Goal: Task Accomplishment & Management: Manage account settings

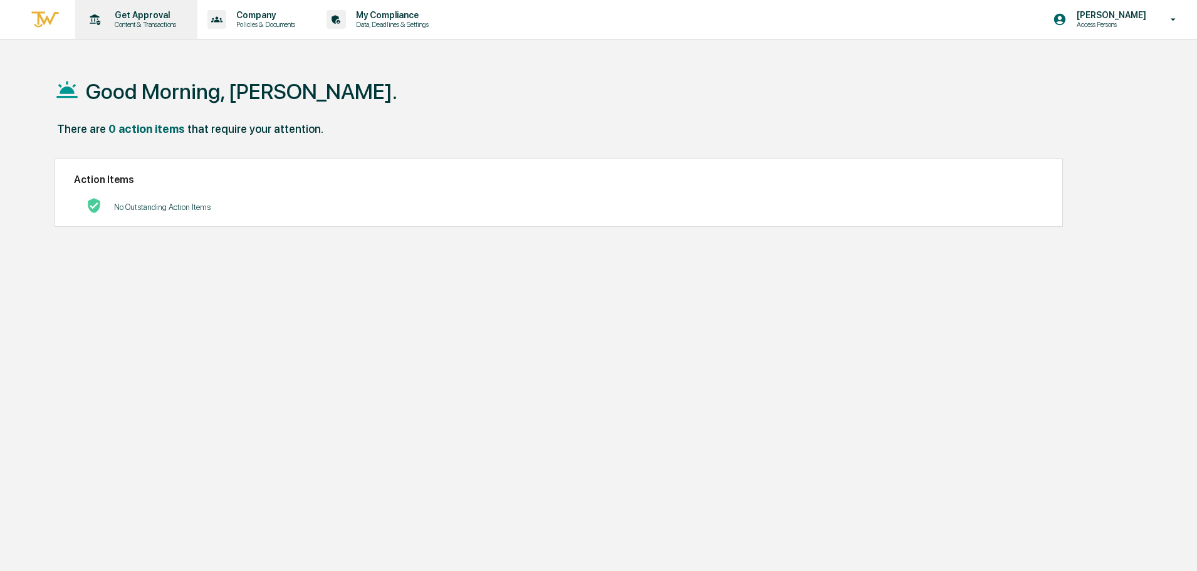
click at [141, 21] on p "Content & Transactions" at bounding box center [144, 24] width 78 height 9
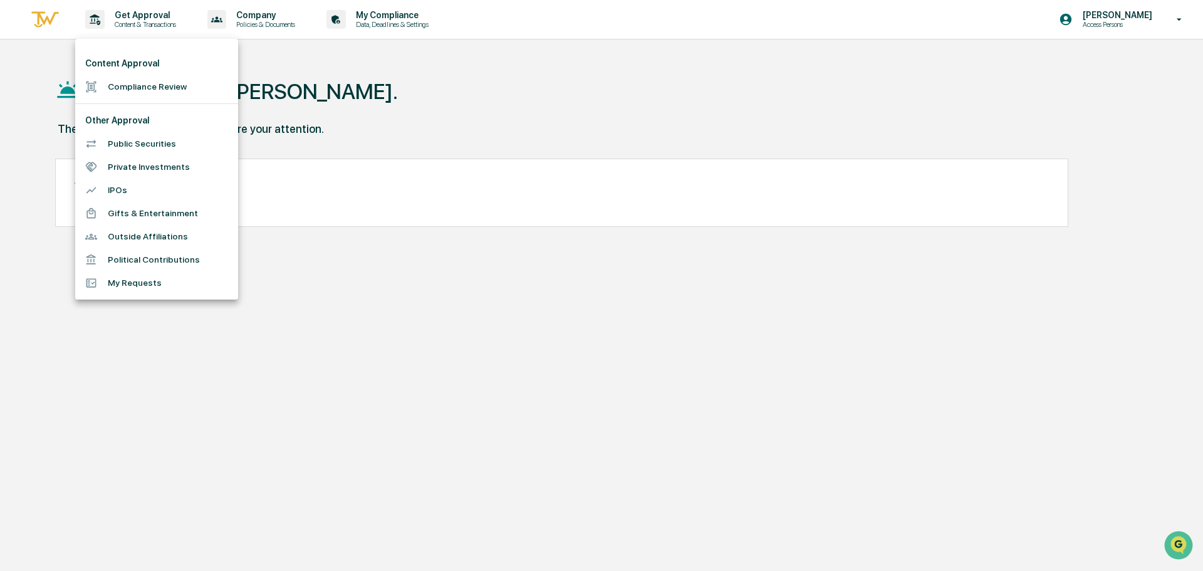
click at [128, 85] on li "Compliance Review" at bounding box center [156, 86] width 163 height 23
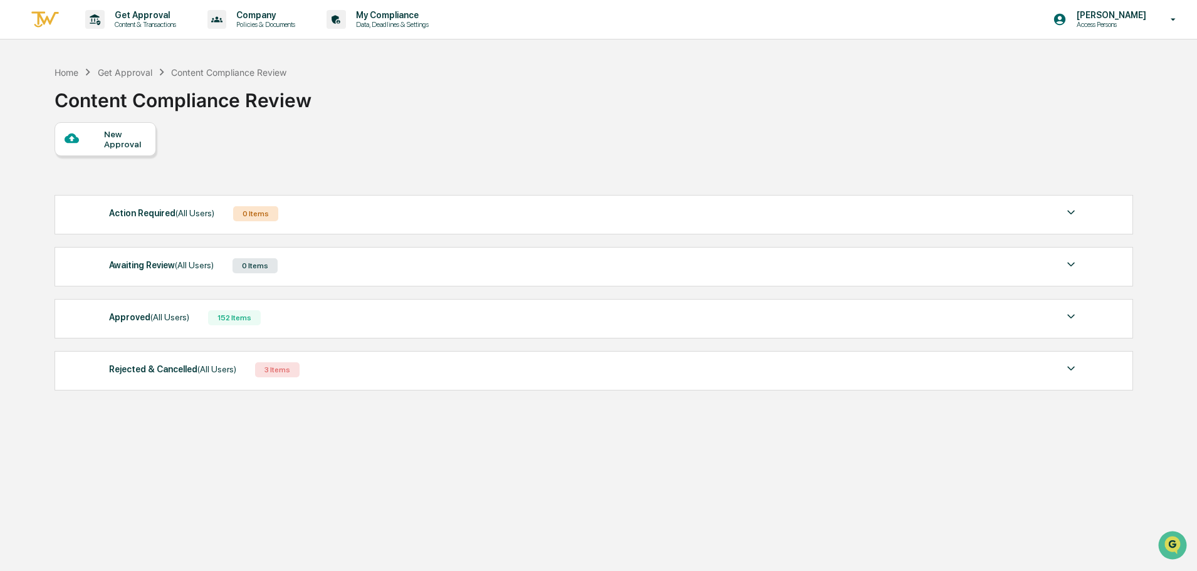
click at [159, 318] on span "(All Users)" at bounding box center [169, 317] width 39 height 10
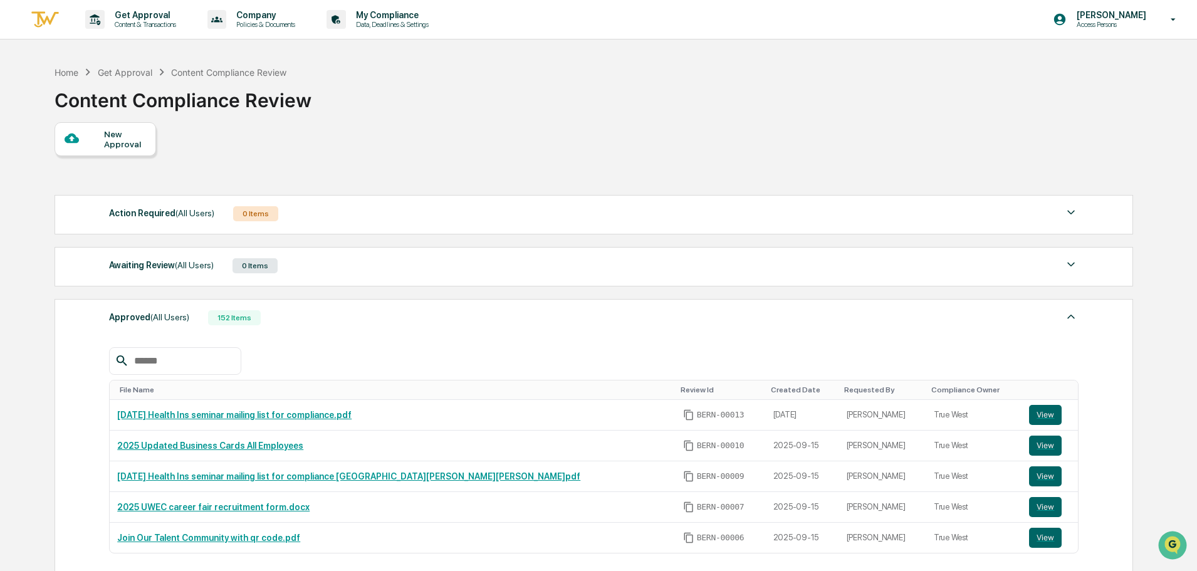
drag, startPoint x: 328, startPoint y: 423, endPoint x: 101, endPoint y: 420, distance: 227.5
click at [101, 420] on div "Approved (All Users) 152 Items File Name Review Id Created Date Requested By Co…" at bounding box center [594, 452] width 1078 height 307
click at [474, 407] on td "[DATE] Health Ins seminar mailing list for compliance.pdf" at bounding box center [392, 415] width 565 height 31
drag, startPoint x: 383, startPoint y: 422, endPoint x: 120, endPoint y: 422, distance: 263.2
click at [120, 422] on td "[DATE] Health Ins seminar mailing list for compliance.pdf" at bounding box center [392, 415] width 565 height 31
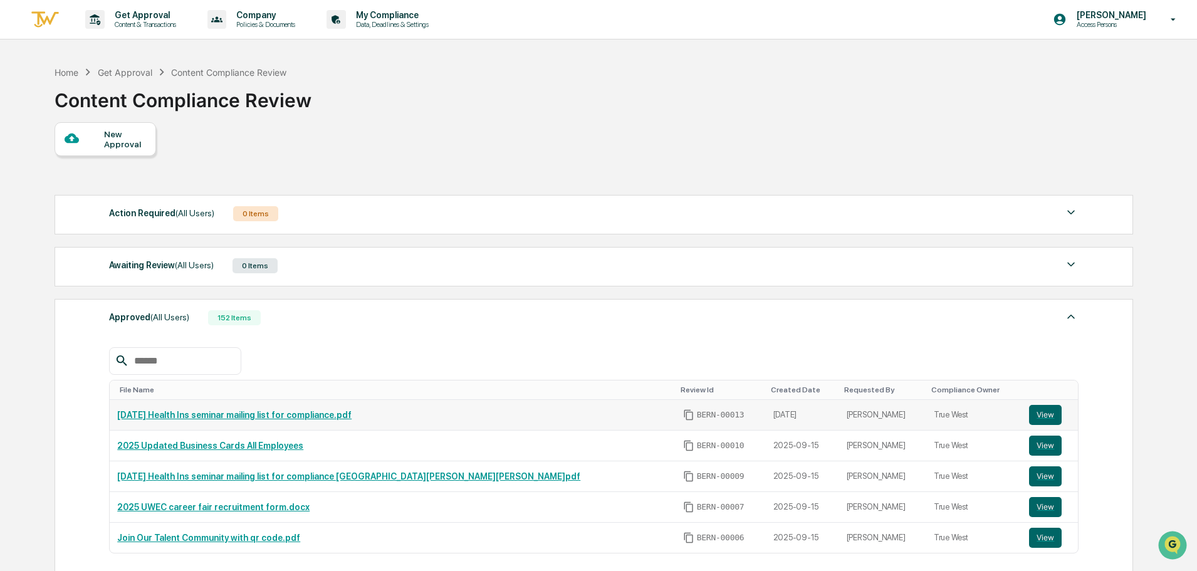
copy link "[DATE] Health Ins seminar mailing list for compliance.pdf"
click at [1031, 420] on button "View" at bounding box center [1045, 415] width 33 height 20
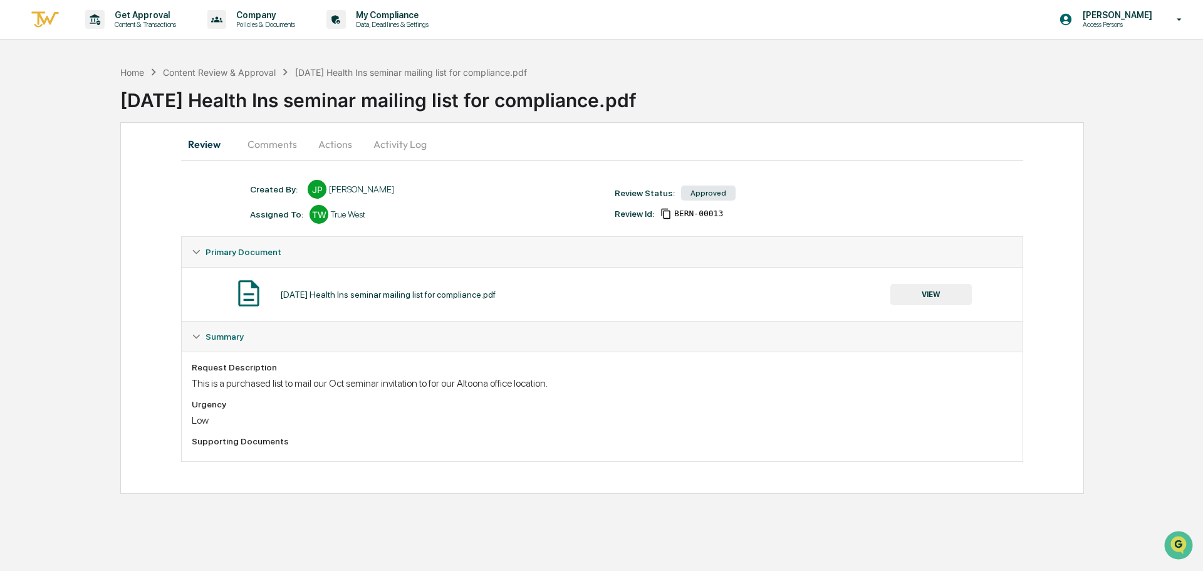
click at [944, 294] on button "VIEW" at bounding box center [930, 294] width 81 height 21
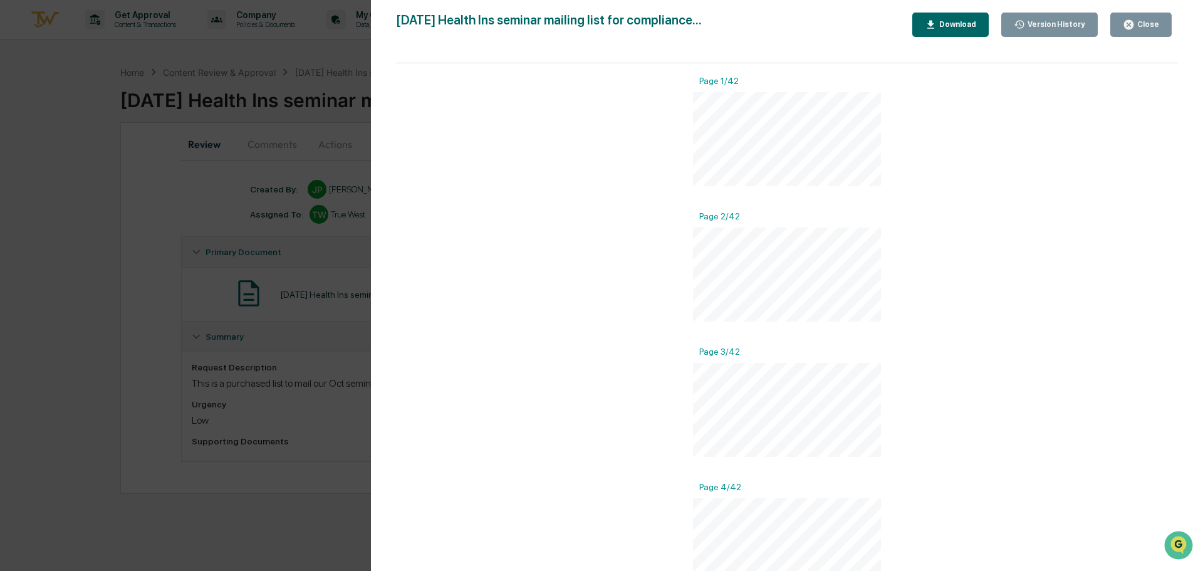
click at [1147, 21] on div "Close" at bounding box center [1147, 24] width 24 height 9
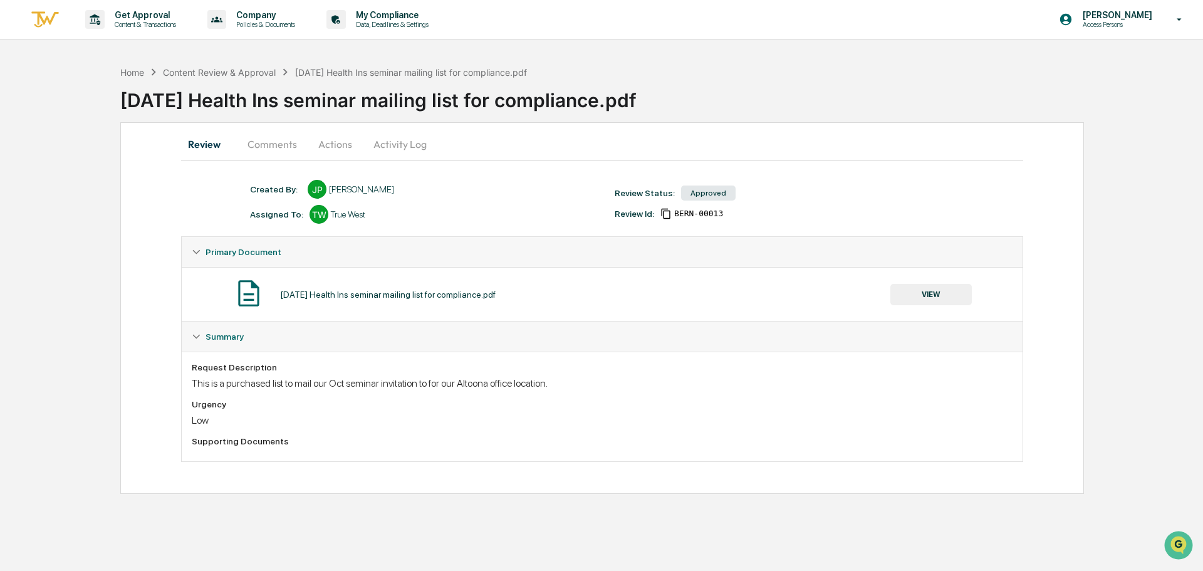
click at [43, 23] on img at bounding box center [45, 19] width 30 height 21
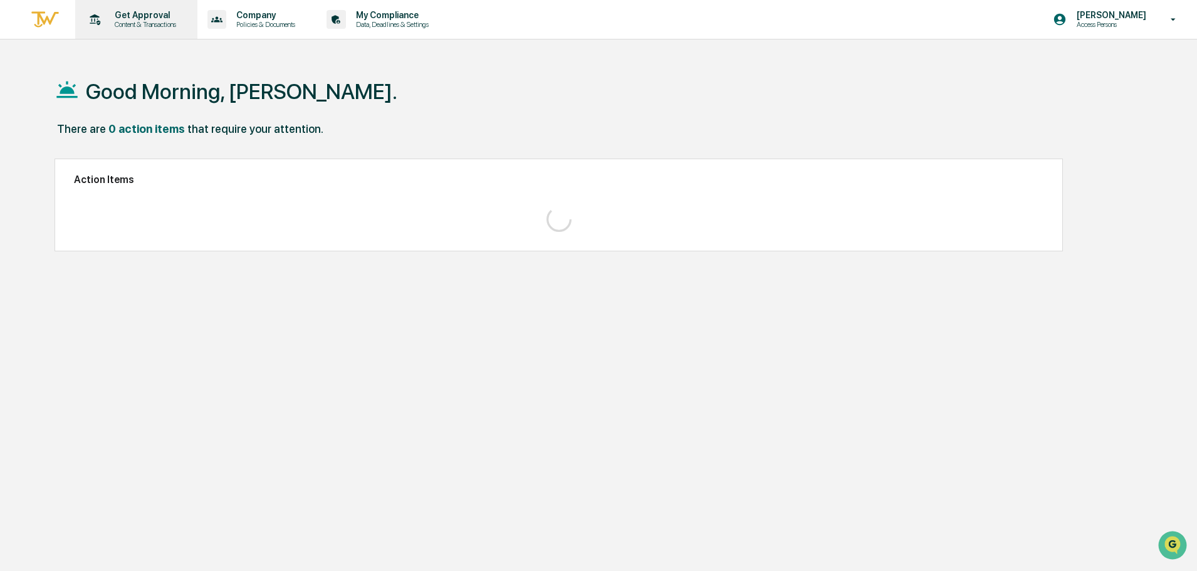
click at [165, 18] on p "Get Approval" at bounding box center [144, 15] width 78 height 10
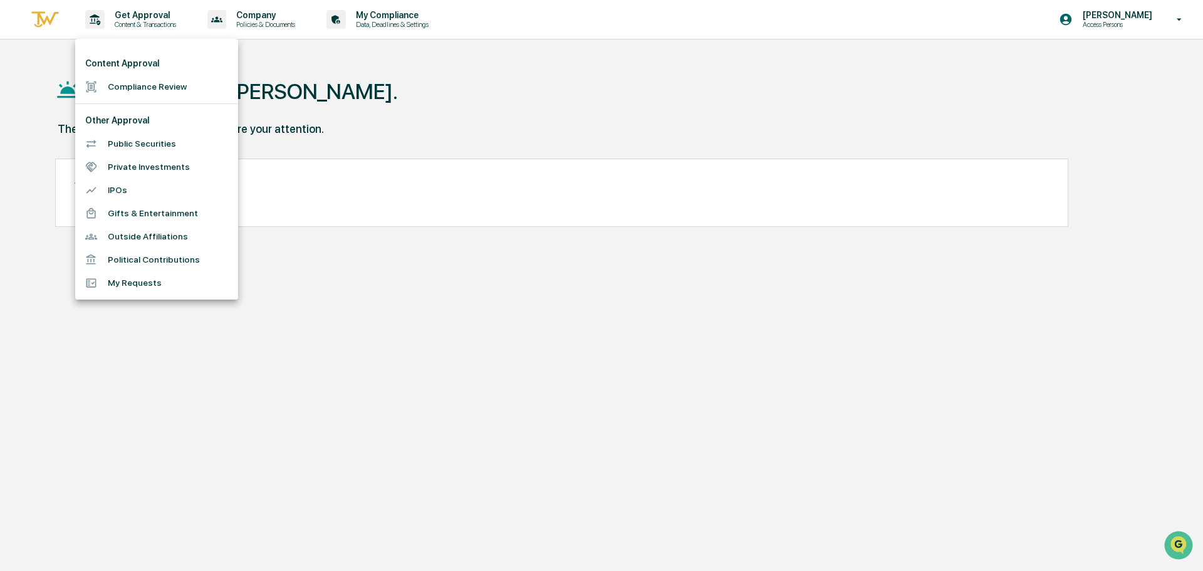
click at [121, 86] on li "Compliance Review" at bounding box center [156, 86] width 163 height 23
